Goal: Transaction & Acquisition: Purchase product/service

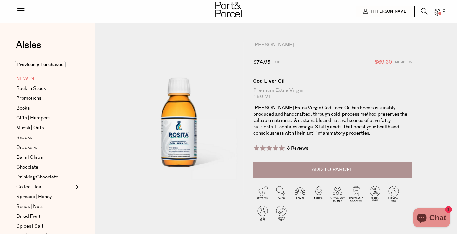
click at [28, 79] on span "NEW IN" at bounding box center [25, 79] width 18 height 8
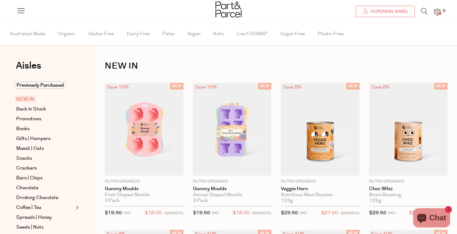
scroll to position [23, 0]
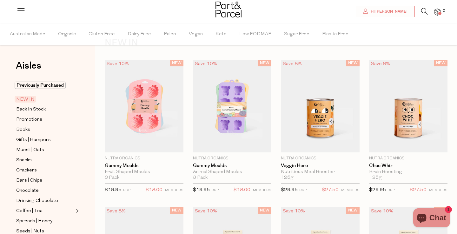
click at [423, 7] on div at bounding box center [228, 10] width 457 height 21
click at [423, 12] on icon at bounding box center [424, 11] width 7 height 7
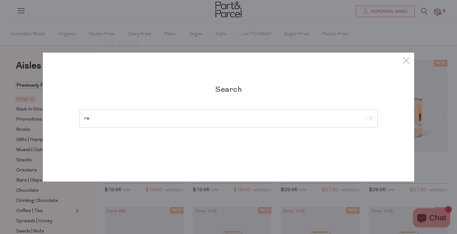
type input "r"
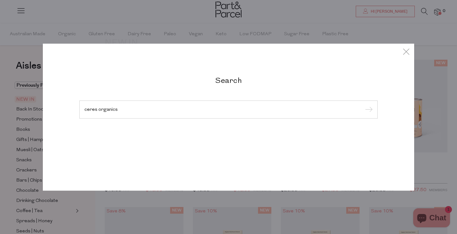
type input "ceres organics"
click at [363, 105] on input "submit" at bounding box center [368, 110] width 10 height 10
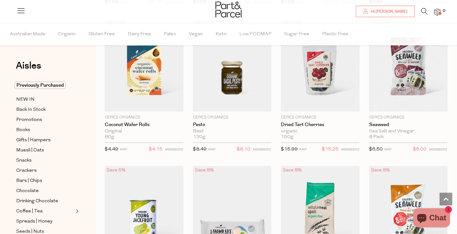
scroll to position [636, 0]
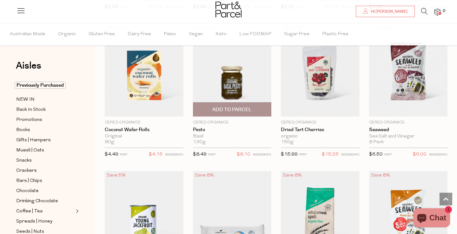
click at [226, 87] on img at bounding box center [232, 70] width 79 height 93
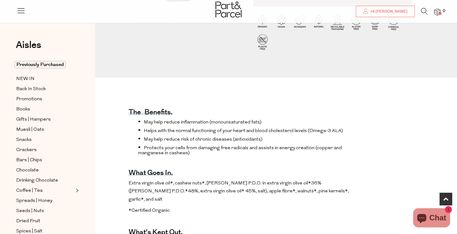
scroll to position [195, 0]
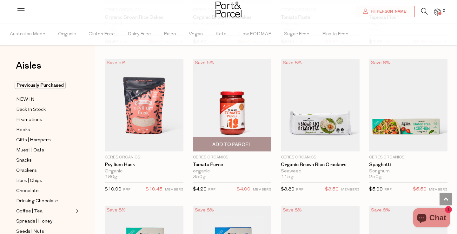
scroll to position [1191, 0]
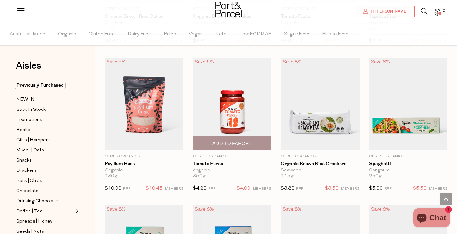
click at [227, 144] on span "Add To Parcel" at bounding box center [231, 143] width 39 height 7
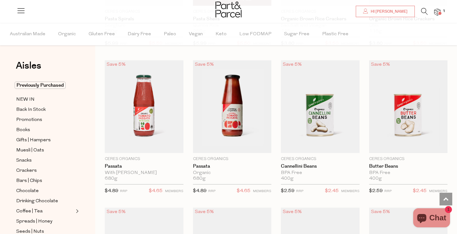
scroll to position [1484, 0]
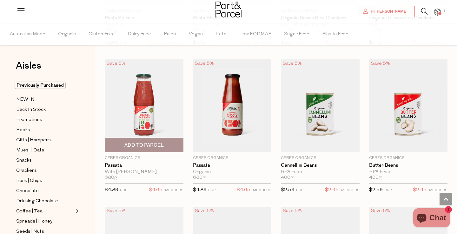
click at [163, 147] on span "Add To Parcel" at bounding box center [143, 145] width 39 height 7
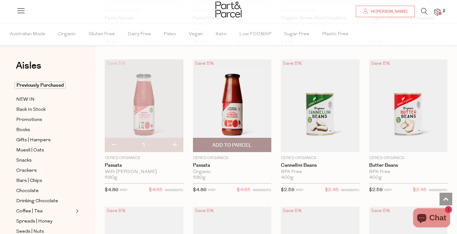
click at [245, 142] on span "Add To Parcel" at bounding box center [231, 145] width 39 height 7
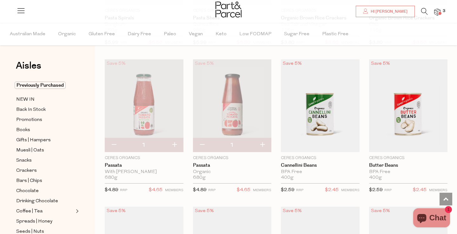
click at [173, 143] on button "button" at bounding box center [174, 145] width 18 height 14
type input "2"
click at [263, 142] on button "button" at bounding box center [262, 145] width 18 height 14
type input "2"
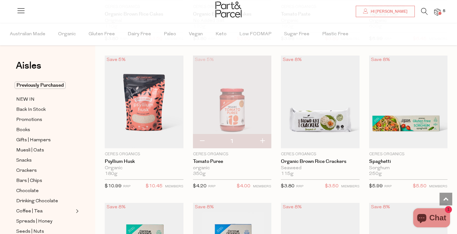
scroll to position [1167, 0]
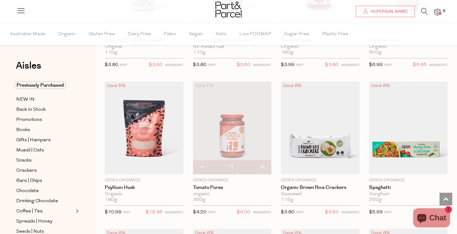
click at [261, 164] on button "button" at bounding box center [262, 167] width 18 height 14
type input "2"
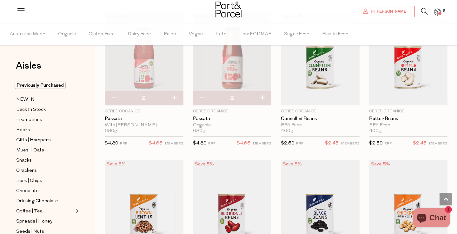
scroll to position [1521, 0]
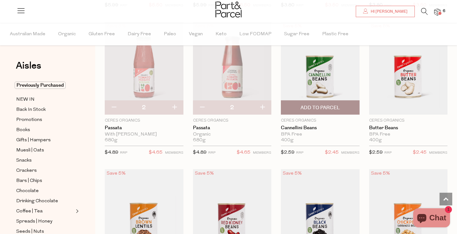
click at [329, 109] on span "Add To Parcel" at bounding box center [320, 108] width 75 height 14
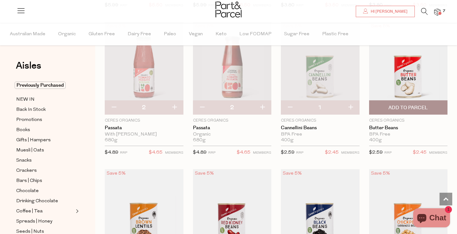
click at [411, 104] on span "Add To Parcel" at bounding box center [407, 107] width 39 height 7
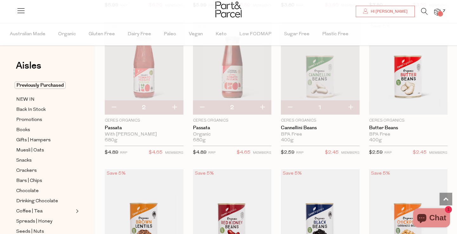
click at [352, 106] on button "button" at bounding box center [350, 108] width 18 height 14
type input "2"
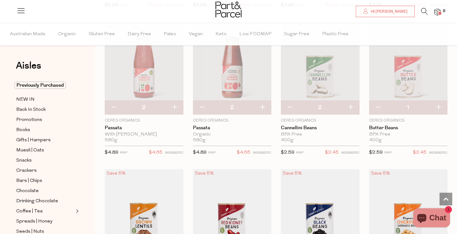
click at [354, 107] on button "button" at bounding box center [350, 108] width 18 height 14
type input "3"
click at [440, 107] on button "button" at bounding box center [438, 108] width 18 height 14
type input "2"
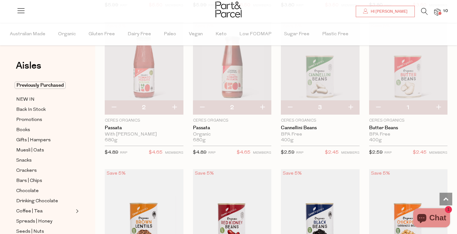
type input "2"
click at [440, 107] on button "button" at bounding box center [438, 108] width 18 height 14
type input "3"
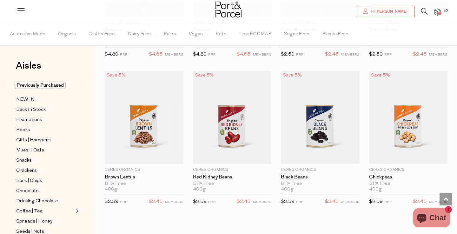
scroll to position [1619, 0]
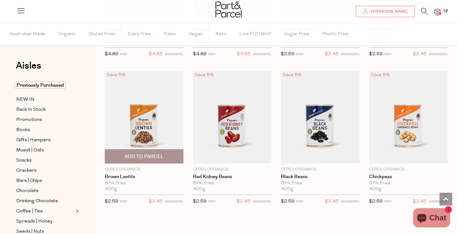
click at [160, 157] on span "Add To Parcel" at bounding box center [143, 156] width 39 height 7
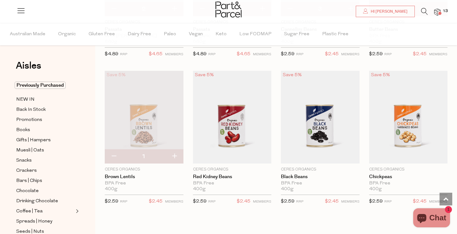
click at [174, 154] on button "button" at bounding box center [174, 156] width 18 height 14
type input "2"
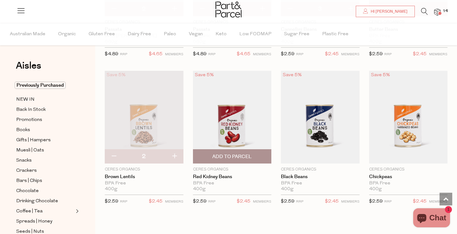
click at [267, 155] on span "Add To Parcel" at bounding box center [232, 156] width 75 height 14
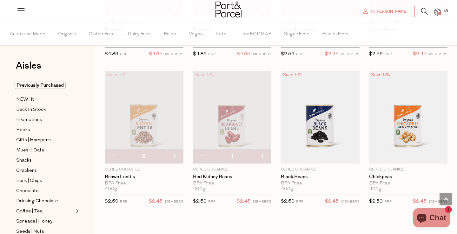
click at [260, 153] on button "button" at bounding box center [262, 156] width 18 height 14
type input "2"
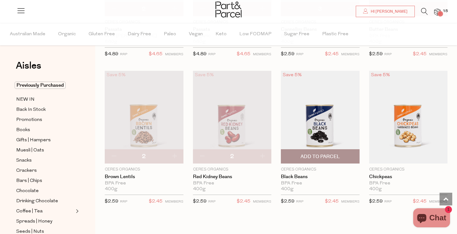
click at [345, 152] on span "Add To Parcel" at bounding box center [320, 156] width 75 height 14
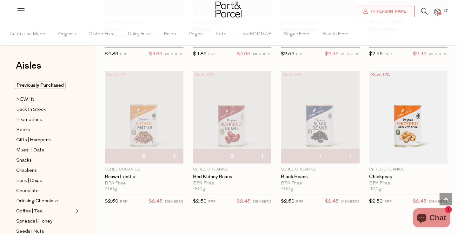
click at [352, 151] on button "button" at bounding box center [350, 156] width 18 height 14
type input "2"
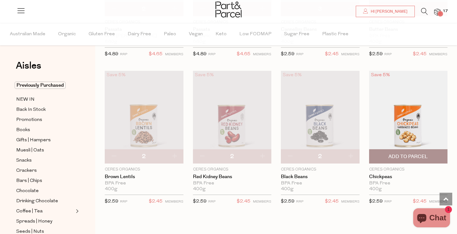
click at [426, 155] on span "Add To Parcel" at bounding box center [407, 156] width 39 height 7
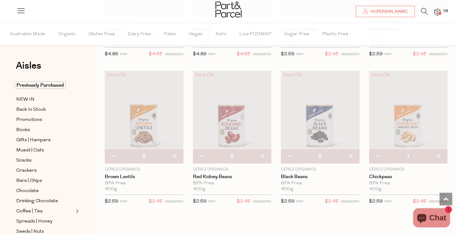
click at [439, 153] on button "button" at bounding box center [438, 156] width 18 height 14
type input "2"
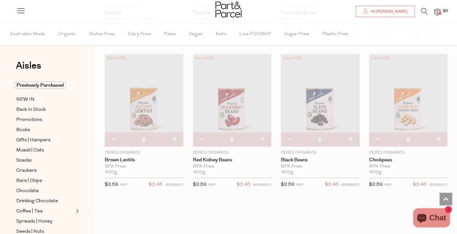
scroll to position [1634, 0]
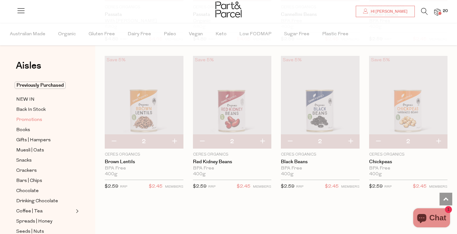
click at [25, 119] on span "Promotions" at bounding box center [29, 120] width 26 height 8
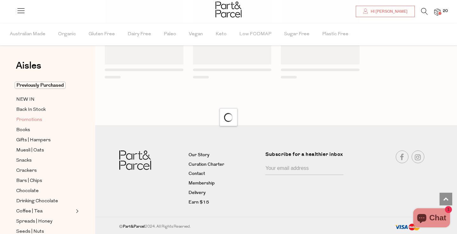
scroll to position [530, 0]
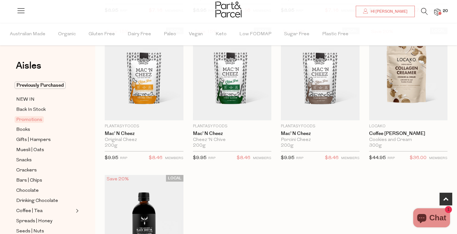
scroll to position [203, 0]
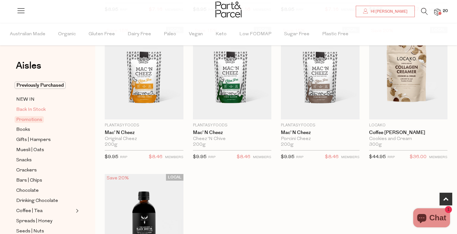
click at [28, 108] on span "Back In Stock" at bounding box center [31, 110] width 30 height 8
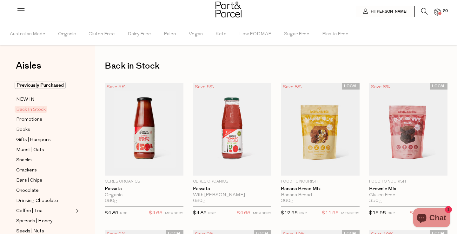
type input "2"
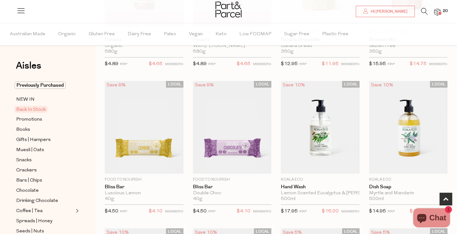
scroll to position [216, 0]
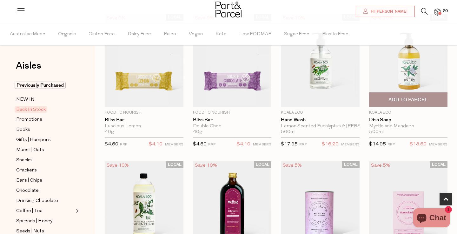
click at [407, 102] on span "Add To Parcel" at bounding box center [407, 99] width 39 height 7
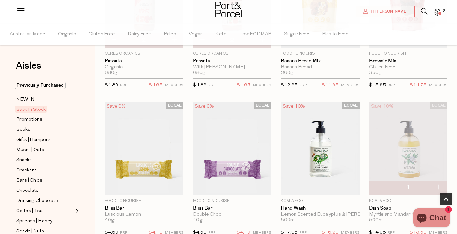
scroll to position [128, 0]
click at [24, 118] on span "Promotions" at bounding box center [29, 120] width 26 height 8
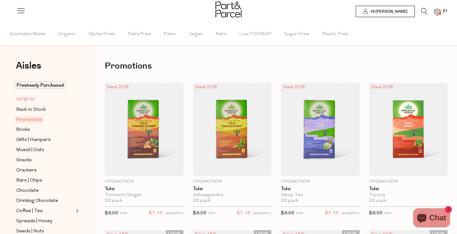
click at [35, 99] on link "NEW IN" at bounding box center [45, 99] width 58 height 8
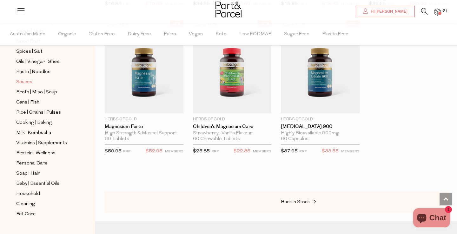
scroll to position [199, 0]
click at [26, 215] on span "Pet Care" at bounding box center [26, 215] width 20 height 8
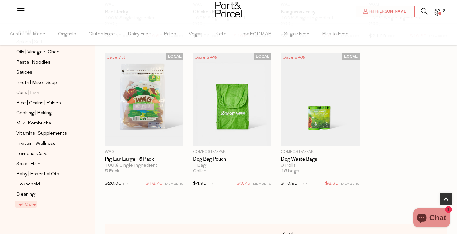
scroll to position [212, 0]
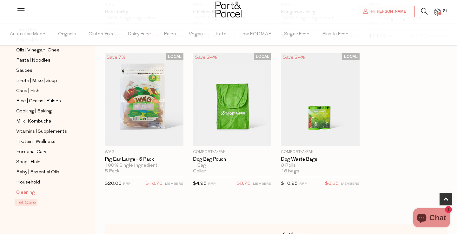
click at [23, 192] on span "Cleaning" at bounding box center [25, 193] width 19 height 8
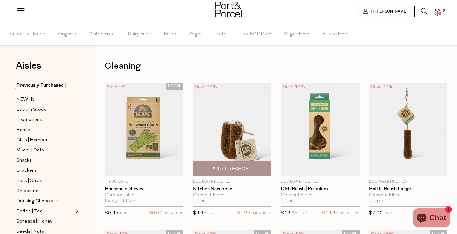
click at [232, 169] on span "Add To Parcel" at bounding box center [231, 168] width 39 height 7
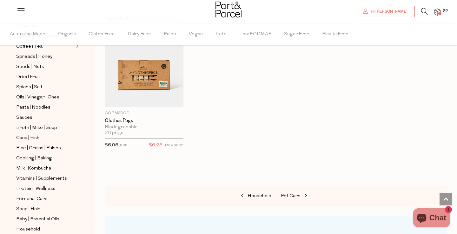
scroll to position [212, 0]
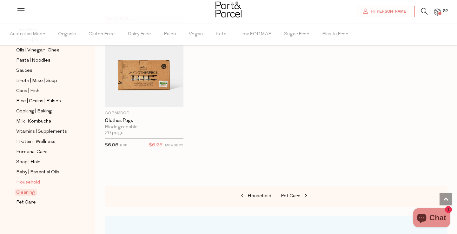
click at [24, 186] on span "Household" at bounding box center [28, 183] width 24 height 8
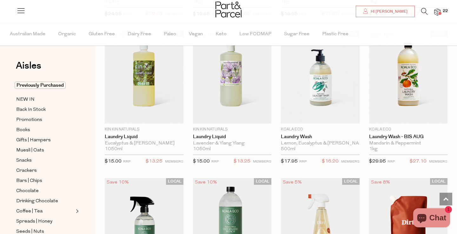
scroll to position [1649, 0]
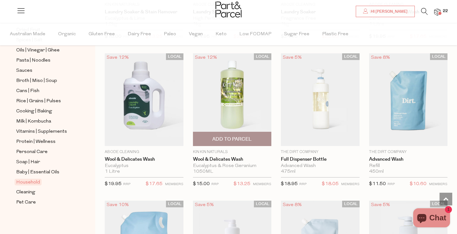
scroll to position [1943, 0]
click at [236, 138] on span "Add To Parcel" at bounding box center [231, 139] width 39 height 7
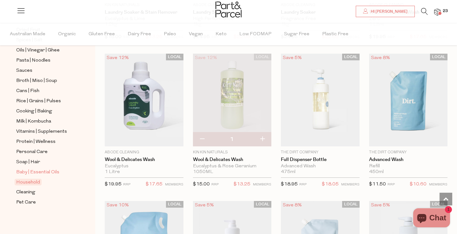
click at [38, 171] on span "Baby | Essential Oils" at bounding box center [37, 172] width 43 height 8
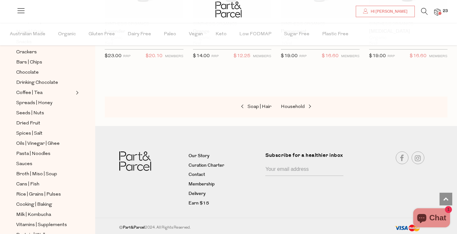
scroll to position [212, 0]
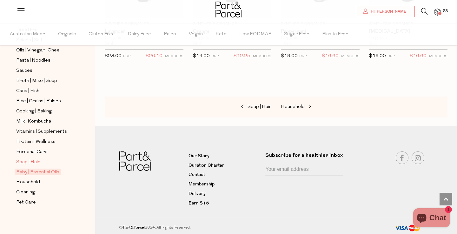
click at [32, 161] on span "Soap | Hair" at bounding box center [28, 162] width 24 height 8
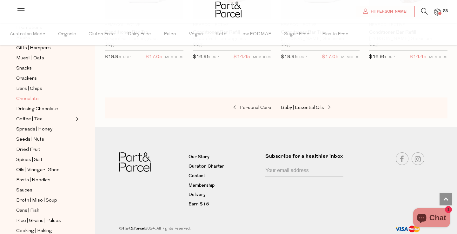
scroll to position [137, 0]
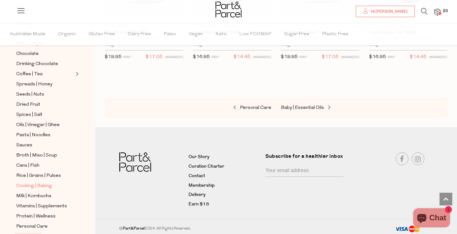
click at [44, 187] on span "Cooking | Baking" at bounding box center [34, 186] width 36 height 8
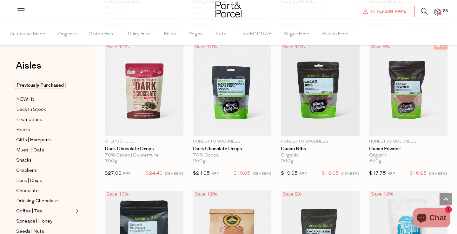
scroll to position [928, 0]
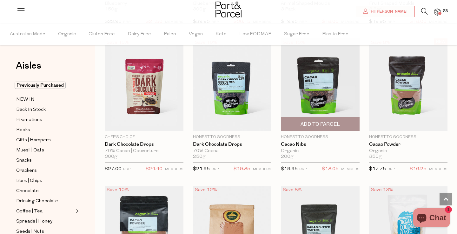
click at [338, 121] on span "Add To Parcel" at bounding box center [319, 124] width 39 height 7
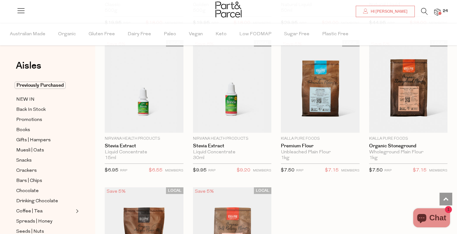
scroll to position [1668, 0]
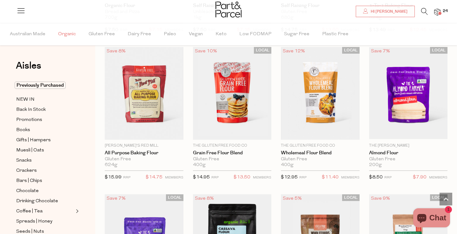
click at [73, 35] on span "Organic" at bounding box center [67, 34] width 18 height 22
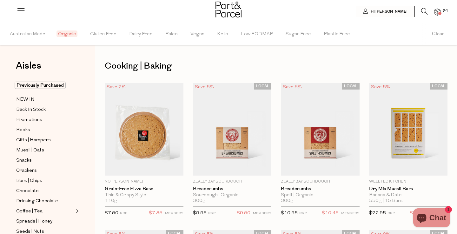
click at [423, 13] on icon at bounding box center [424, 11] width 7 height 7
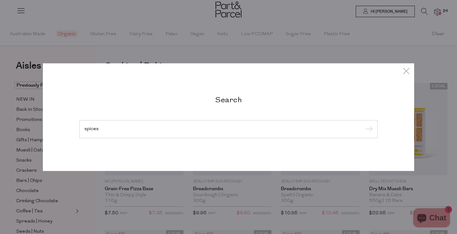
type input "spices"
click at [363, 125] on input "submit" at bounding box center [368, 130] width 10 height 10
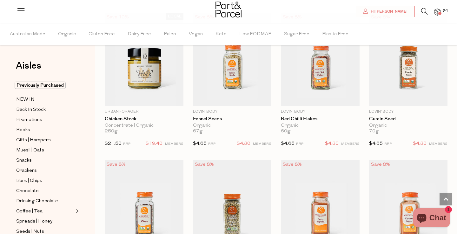
scroll to position [1084, 0]
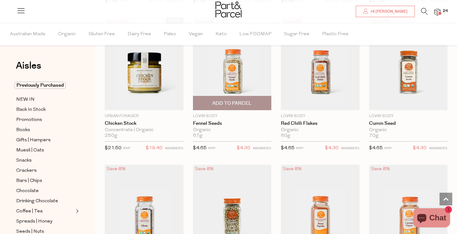
click at [237, 102] on span "Add To Parcel" at bounding box center [231, 103] width 39 height 7
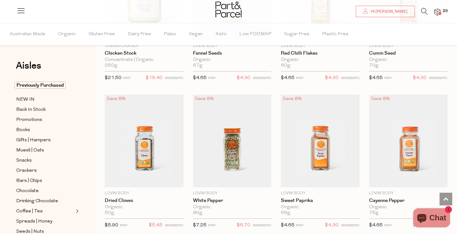
scroll to position [1184, 0]
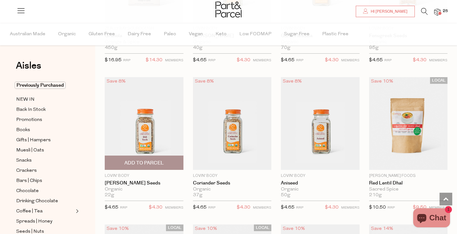
scroll to position [2352, 0]
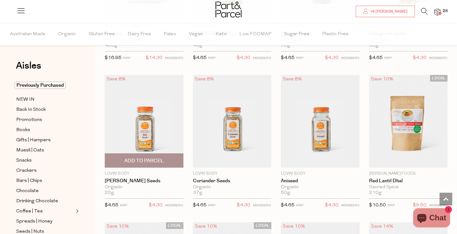
click at [148, 157] on span "Add To Parcel" at bounding box center [143, 160] width 39 height 7
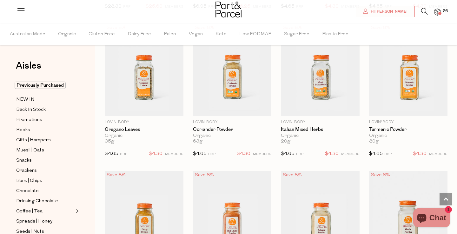
scroll to position [3287, 0]
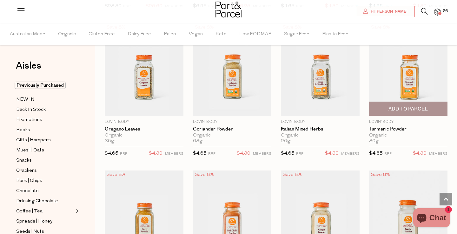
click at [421, 106] on span "Add To Parcel" at bounding box center [407, 109] width 39 height 7
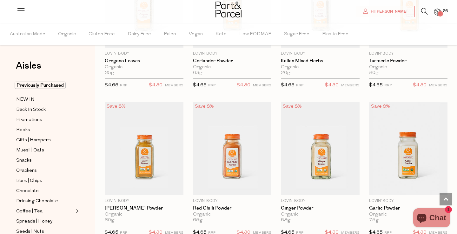
scroll to position [3380, 0]
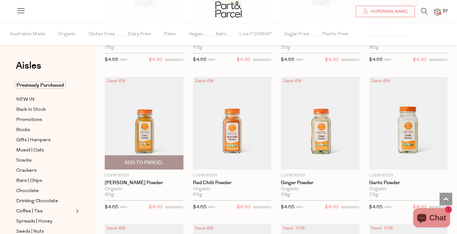
click at [155, 159] on span "Add To Parcel" at bounding box center [143, 162] width 39 height 7
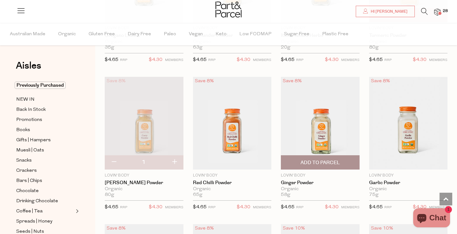
click at [337, 159] on span "Add To Parcel" at bounding box center [319, 162] width 39 height 7
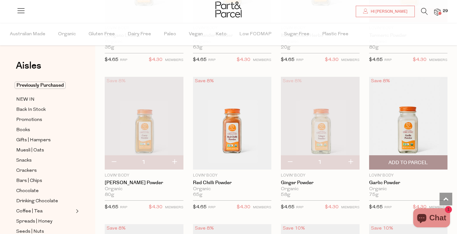
click at [412, 159] on span "Add To Parcel" at bounding box center [407, 162] width 39 height 7
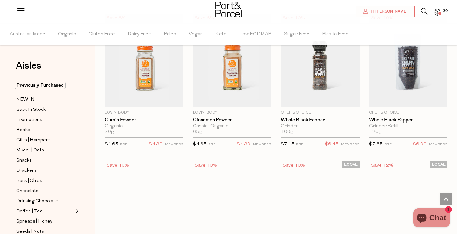
scroll to position [3555, 0]
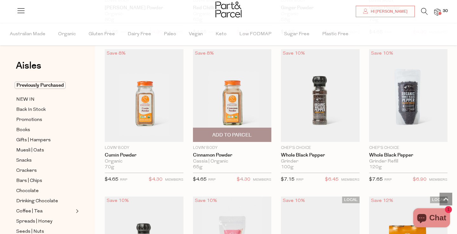
click at [225, 132] on span "Add To Parcel" at bounding box center [231, 135] width 39 height 7
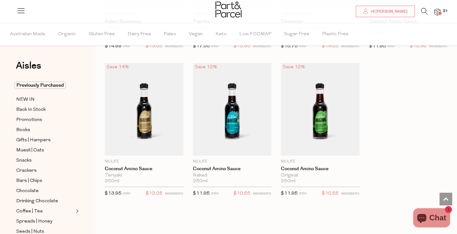
scroll to position [4444, 0]
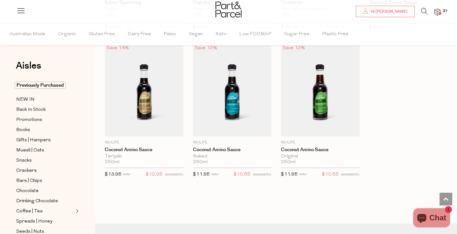
click at [442, 10] on span "31" at bounding box center [445, 11] width 8 height 6
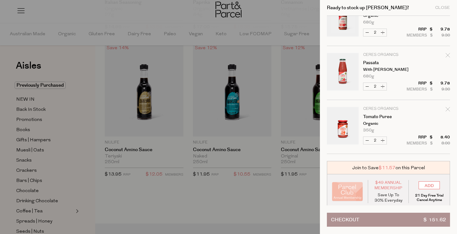
scroll to position [941, 0]
click at [310, 136] on div at bounding box center [228, 117] width 457 height 234
